Goal: Check status: Check status

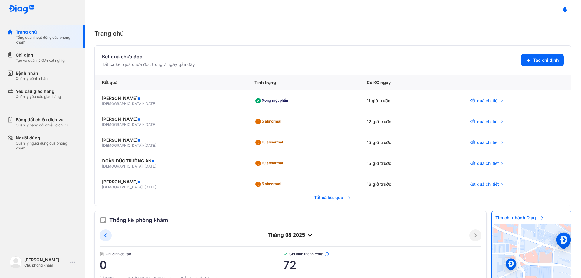
click at [341, 200] on span "Tất cả kết quả" at bounding box center [333, 197] width 45 height 13
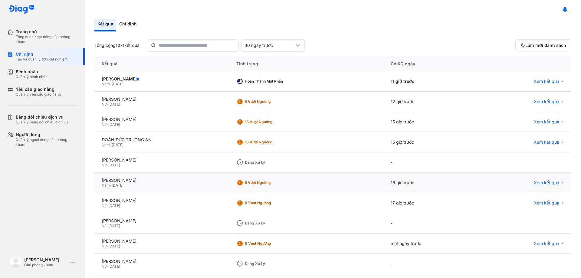
scroll to position [58, 0]
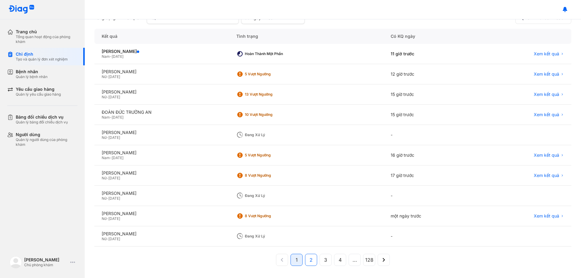
click at [310, 261] on span "2" at bounding box center [311, 259] width 3 height 7
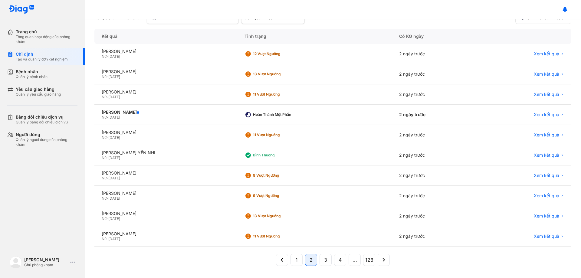
click at [169, 274] on div "Chẩn đoán & Xét nghiệm Tạo chỉ định Kết quả Chỉ định Tổng cộng 1271 kết quả 30 …" at bounding box center [333, 148] width 497 height 259
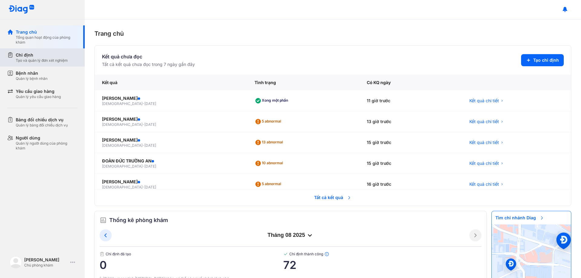
click at [49, 62] on div "Tạo và quản lý đơn xét nghiệm" at bounding box center [42, 60] width 52 height 5
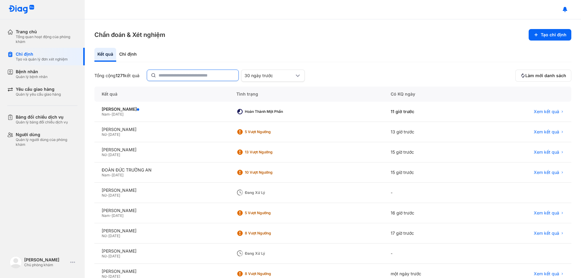
click at [168, 75] on input "text" at bounding box center [197, 75] width 76 height 11
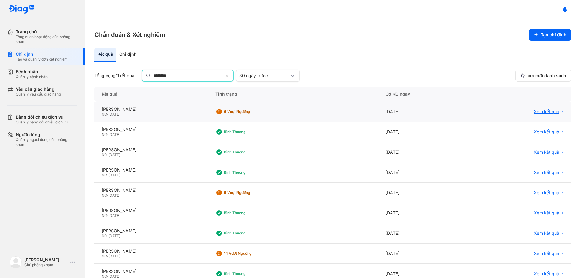
type input "********"
click at [543, 111] on span "Xem kết quả" at bounding box center [546, 111] width 25 height 5
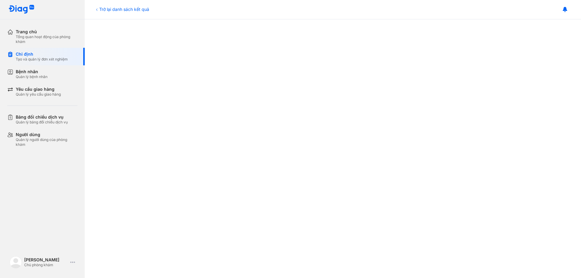
scroll to position [305, 0]
click at [116, 8] on div "Trở lại danh sách kết quả" at bounding box center [121, 9] width 55 height 6
